Goal: Find specific page/section: Find specific page/section

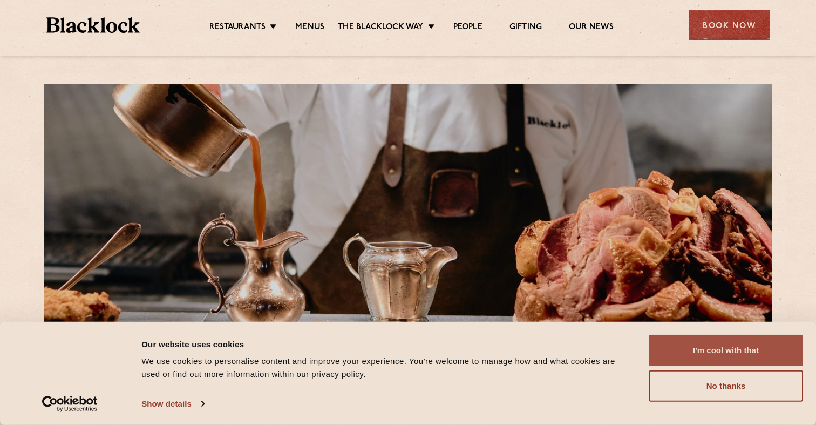
click at [677, 349] on button "I'm cool with that" at bounding box center [726, 350] width 154 height 31
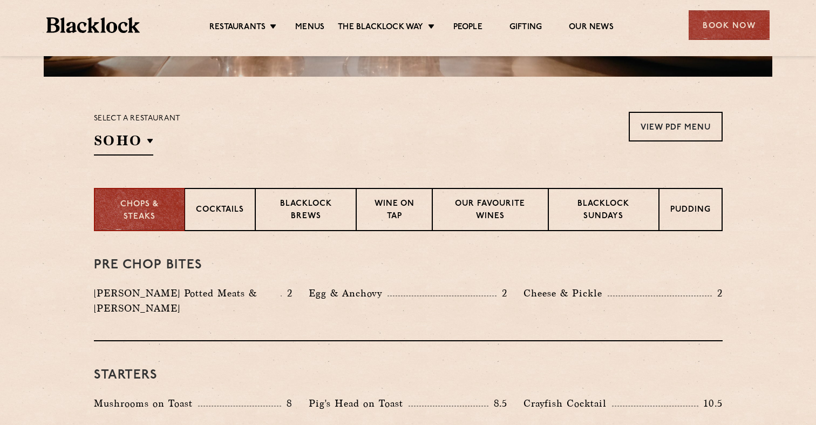
scroll to position [326, 0]
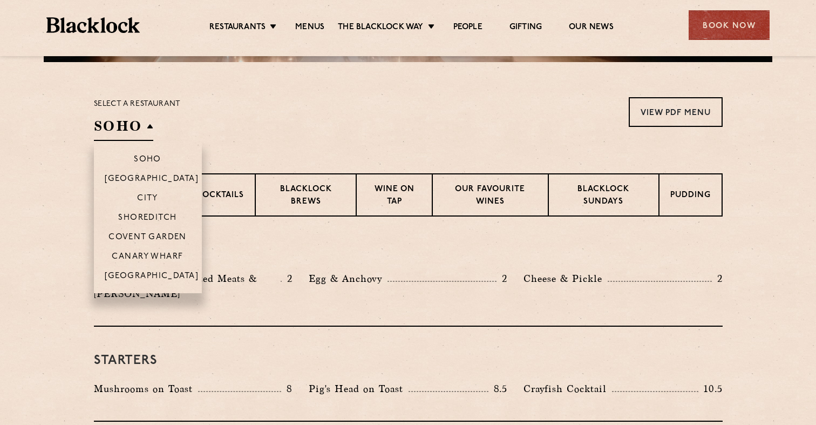
click at [112, 123] on h2 "SOHO" at bounding box center [123, 129] width 59 height 24
click at [156, 277] on p "[GEOGRAPHIC_DATA]" at bounding box center [152, 276] width 94 height 11
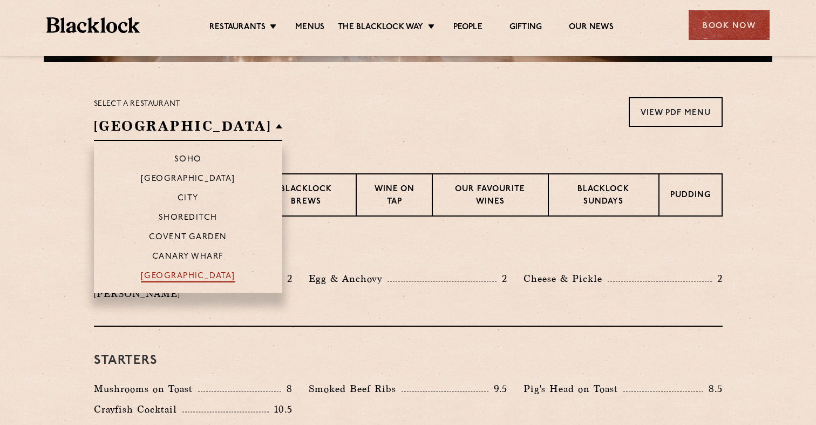
click at [154, 274] on p "[GEOGRAPHIC_DATA]" at bounding box center [188, 276] width 94 height 11
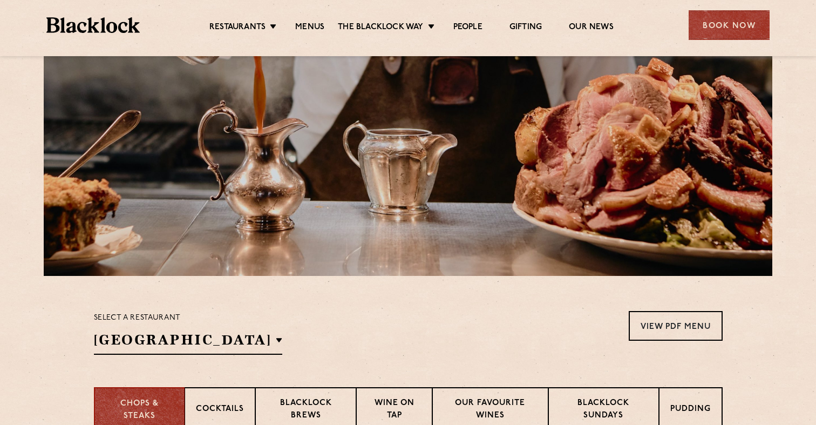
scroll to position [144, 0]
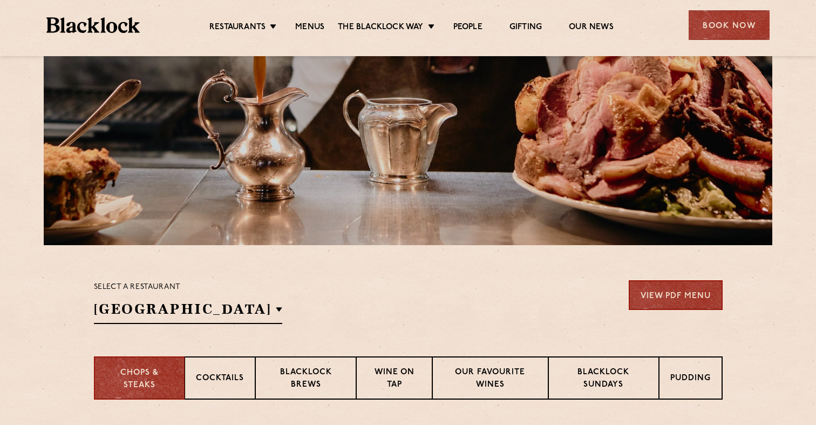
click at [656, 301] on link "View PDF Menu" at bounding box center [676, 295] width 94 height 30
click at [115, 30] on img at bounding box center [92, 25] width 93 height 16
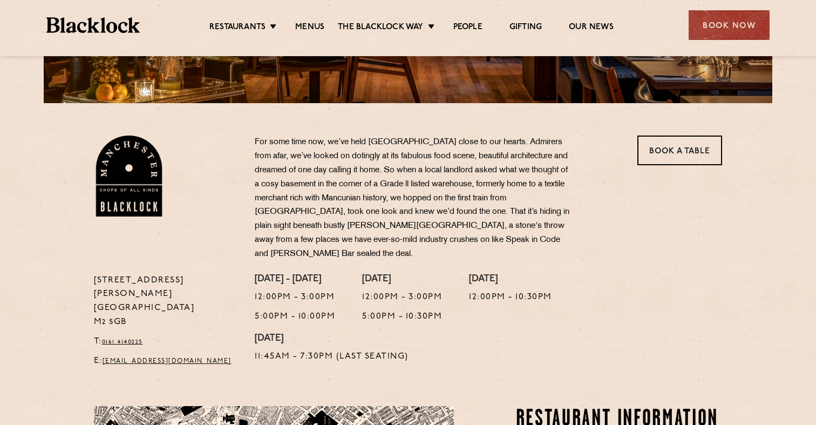
scroll to position [296, 0]
